Goal: Navigation & Orientation: Find specific page/section

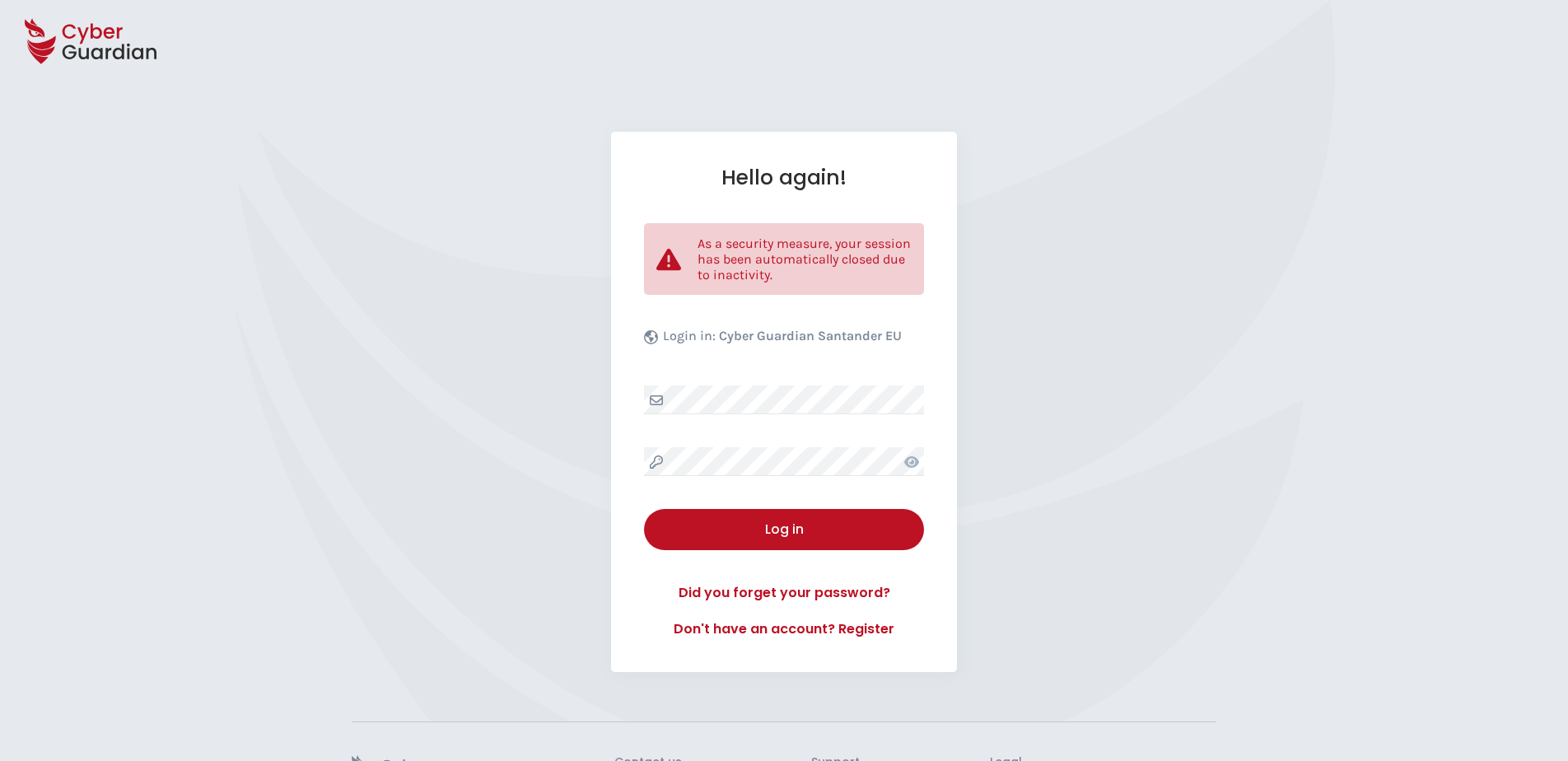
select select "English"
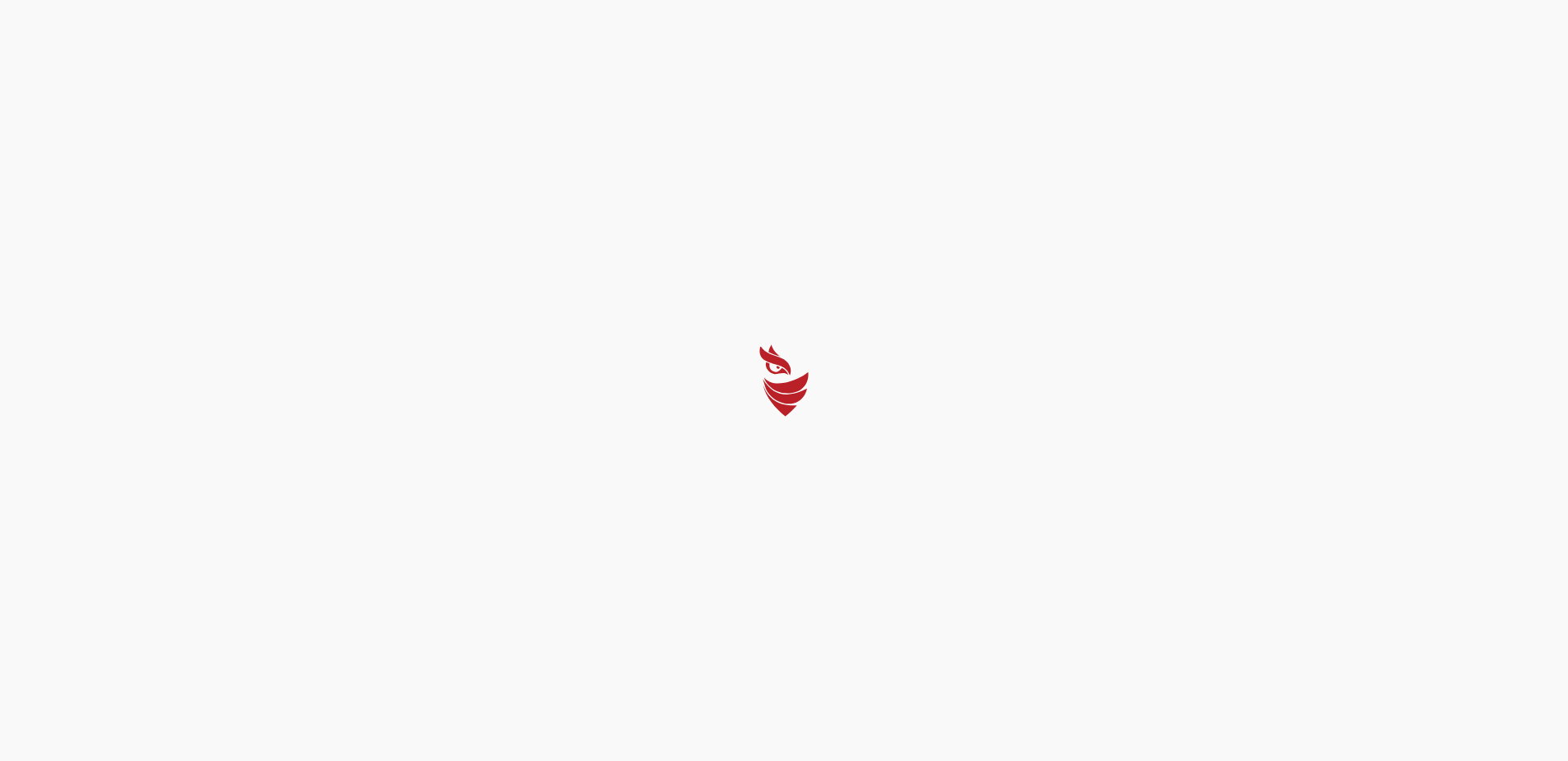
select select "English"
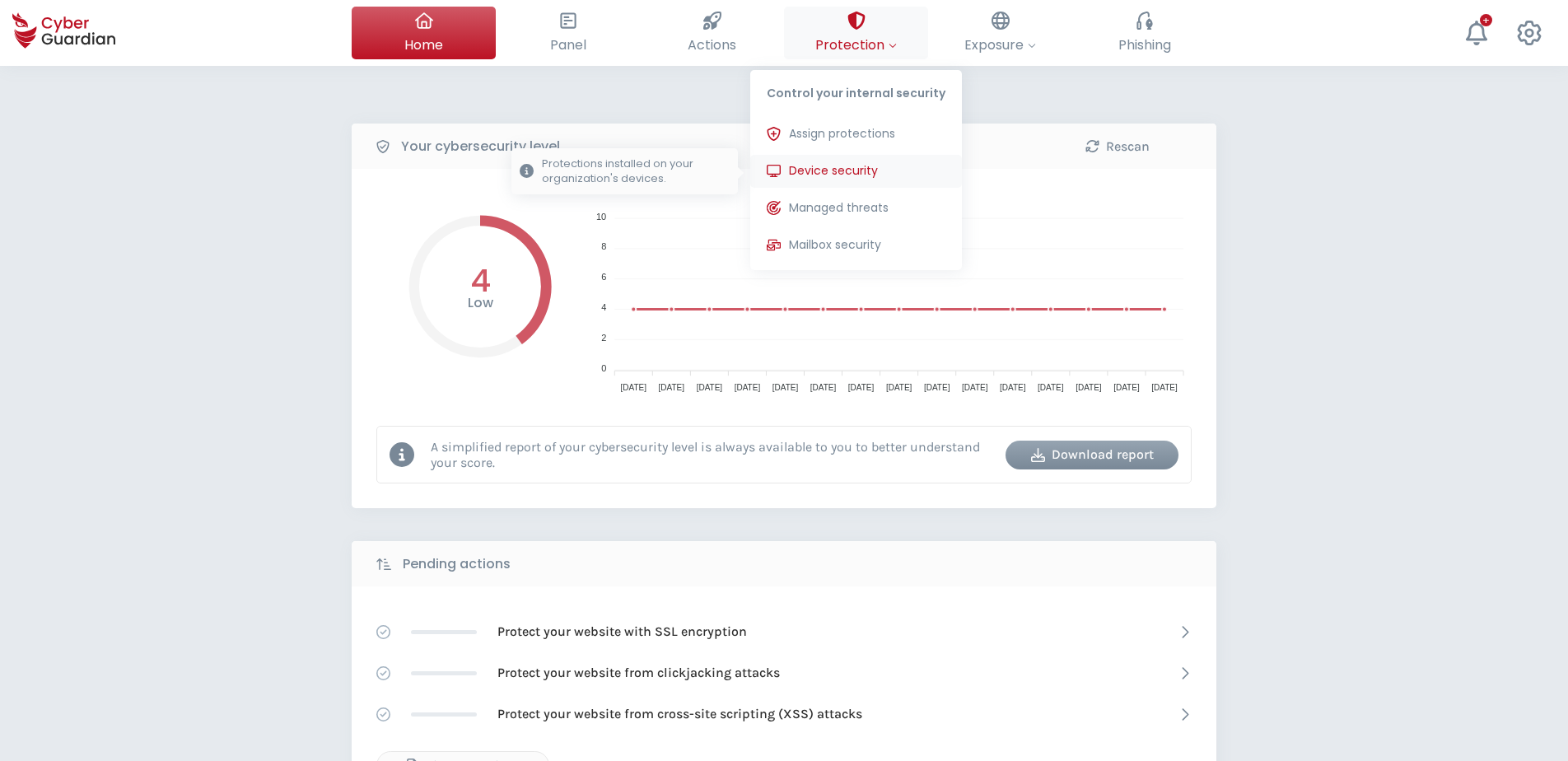
click at [867, 173] on span "Device security" at bounding box center [833, 171] width 89 height 17
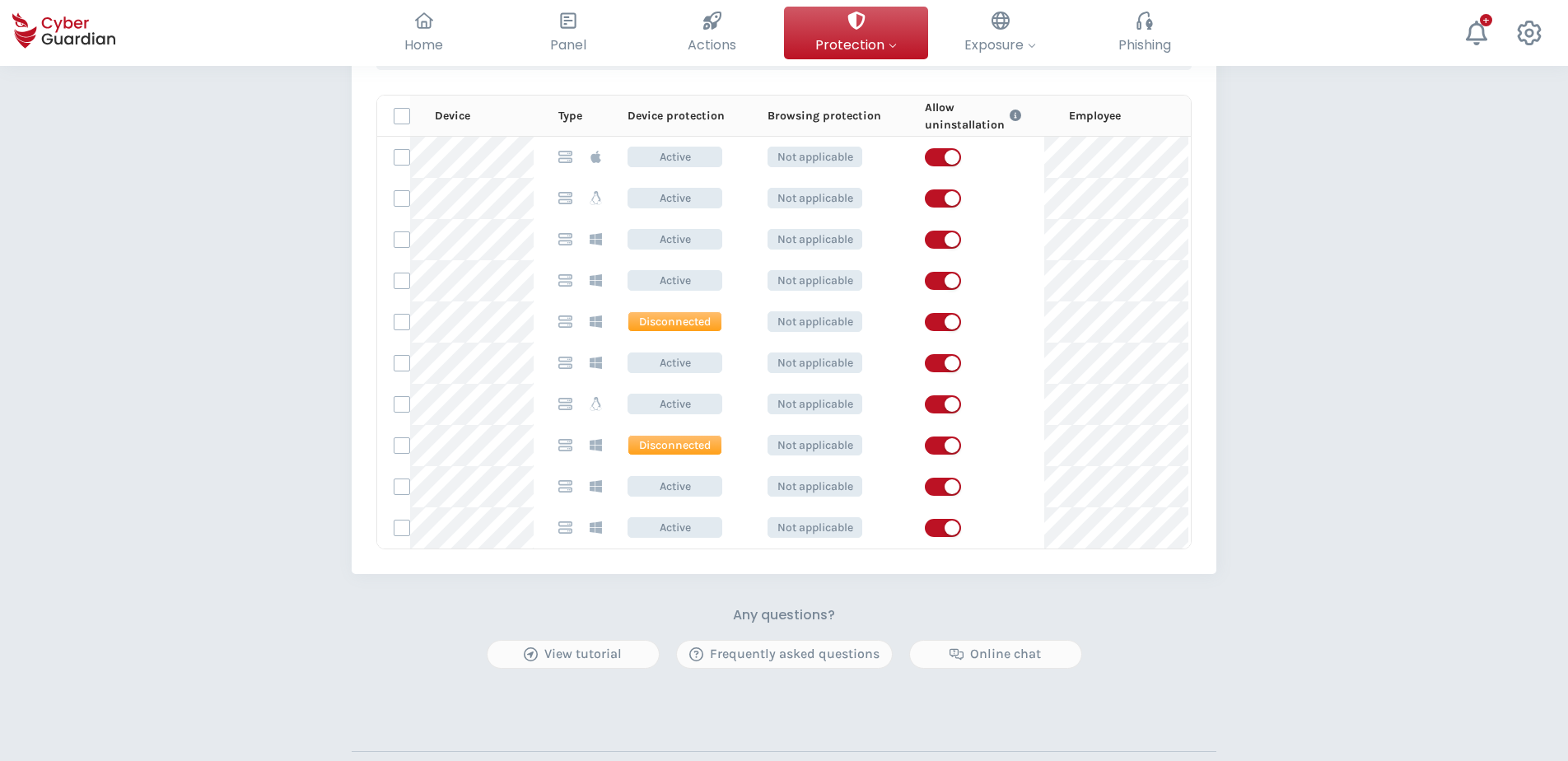
scroll to position [906, 0]
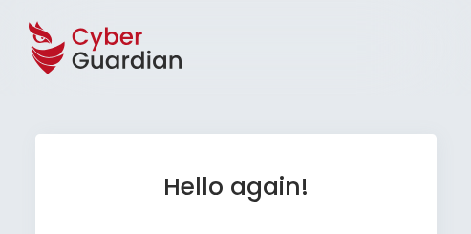
select select "English"
